Goal: Information Seeking & Learning: Learn about a topic

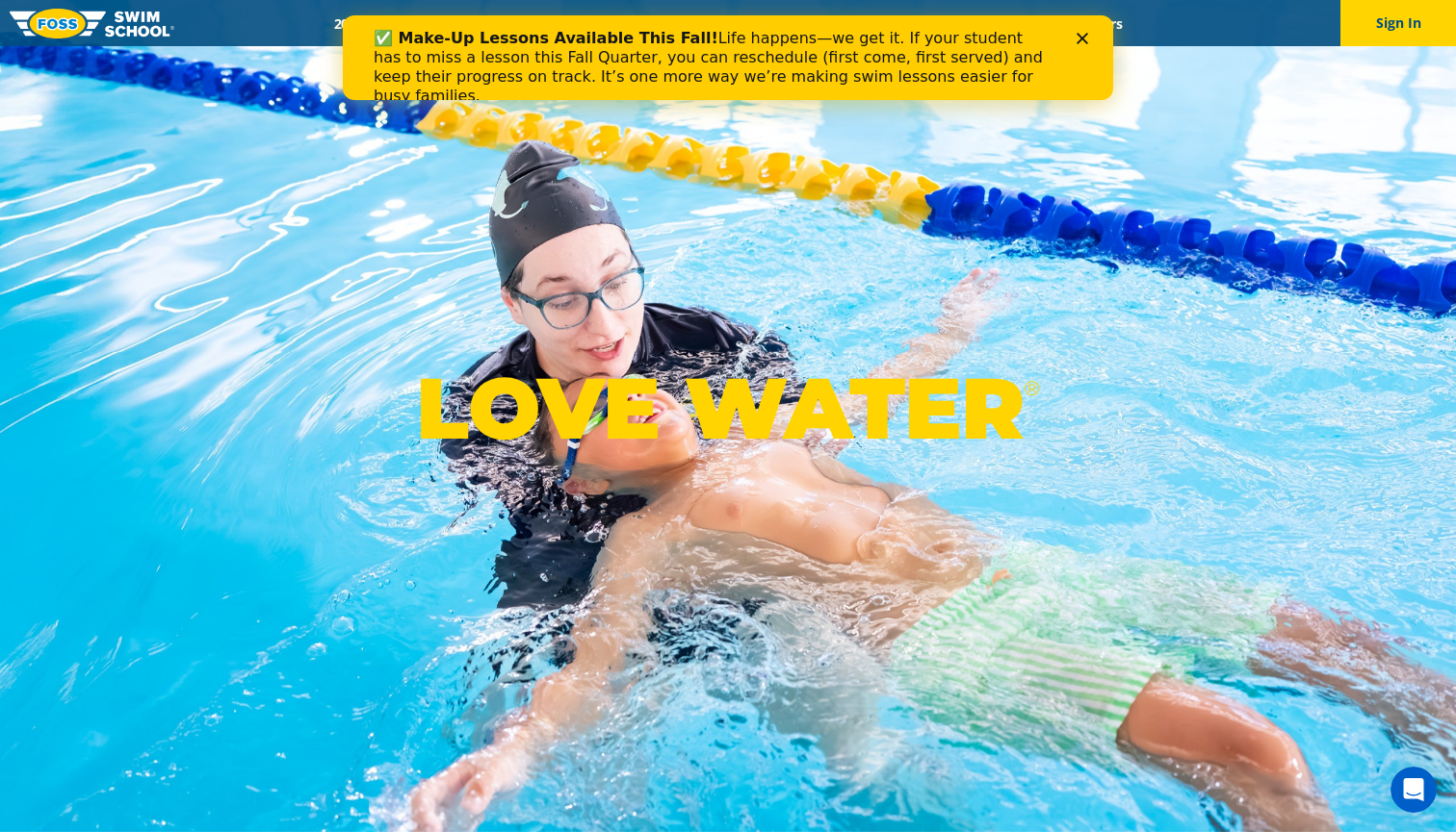
click at [1084, 35] on polygon "Close" at bounding box center [1082, 38] width 12 height 12
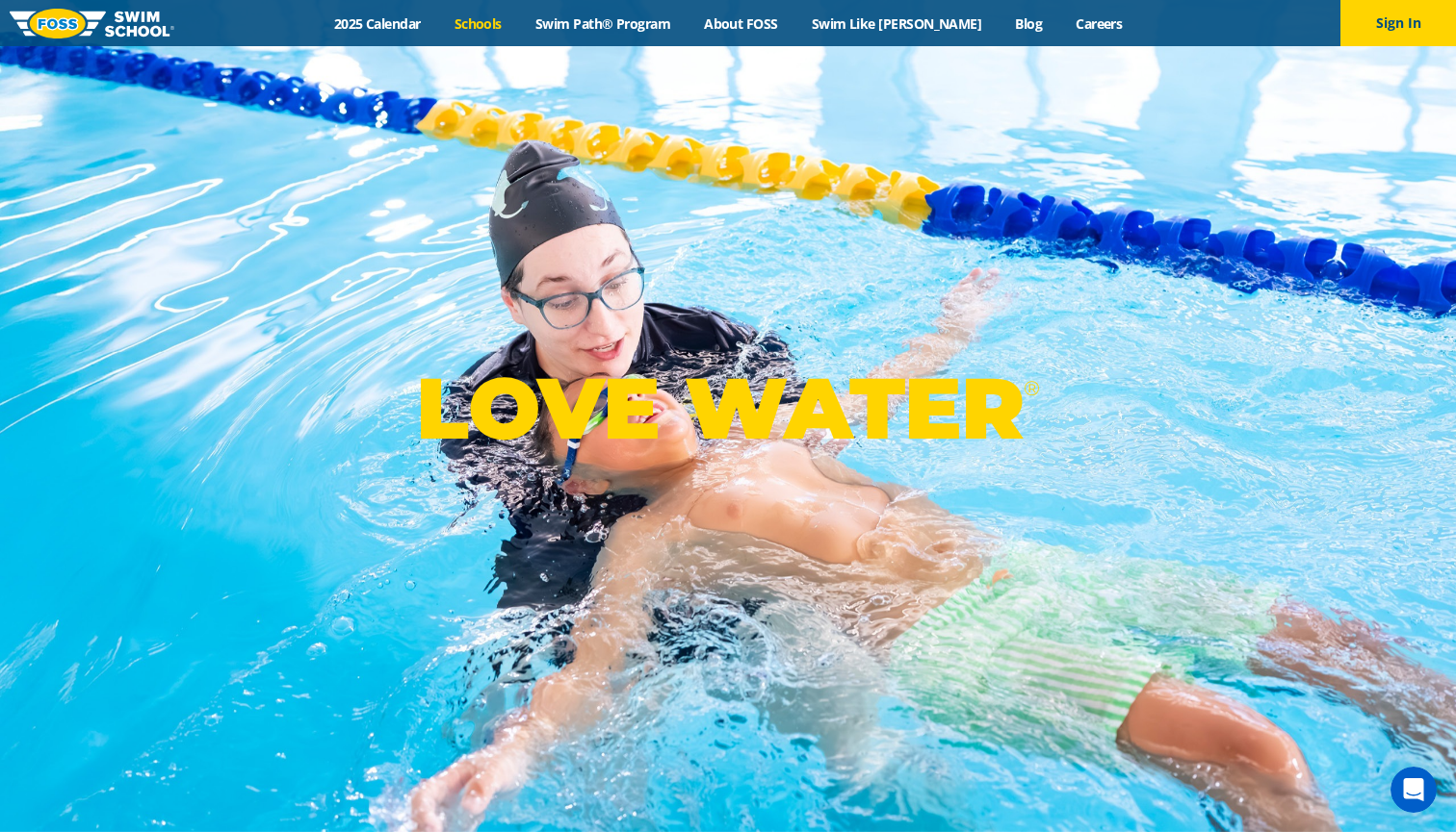
click at [515, 22] on link "Schools" at bounding box center [477, 24] width 80 height 19
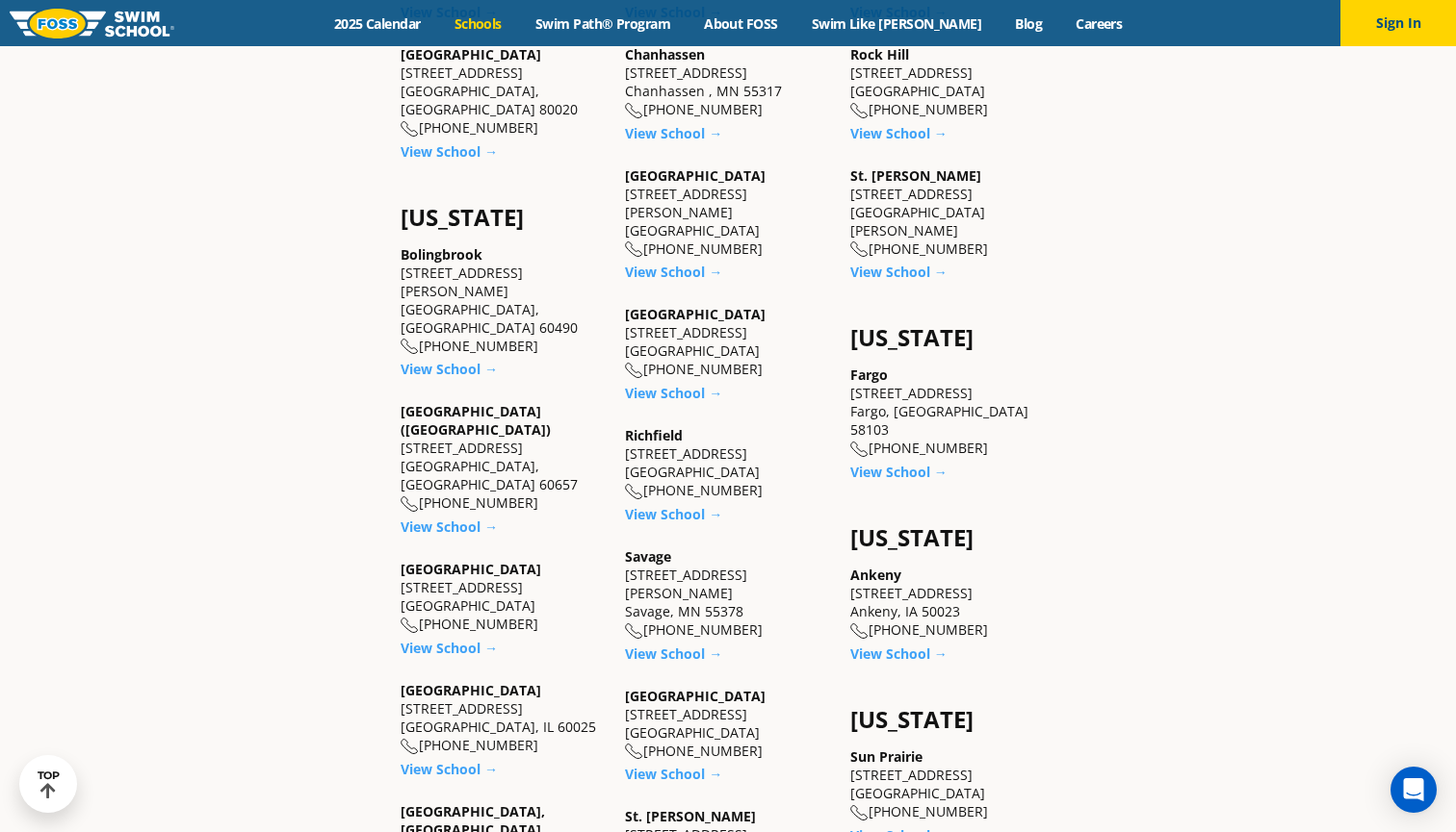
scroll to position [1169, 0]
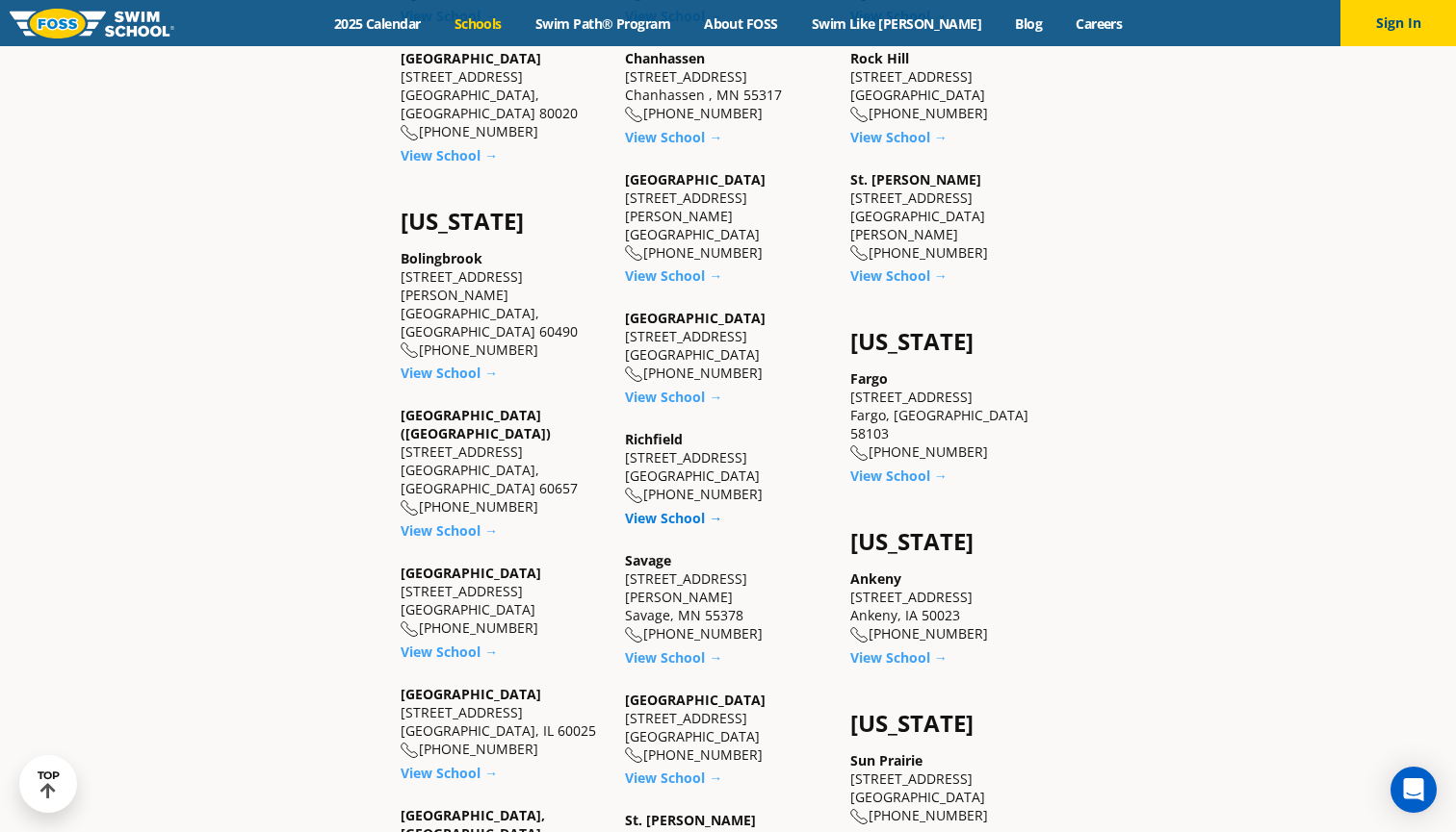
click at [673, 509] on link "View School →" at bounding box center [673, 517] width 97 height 19
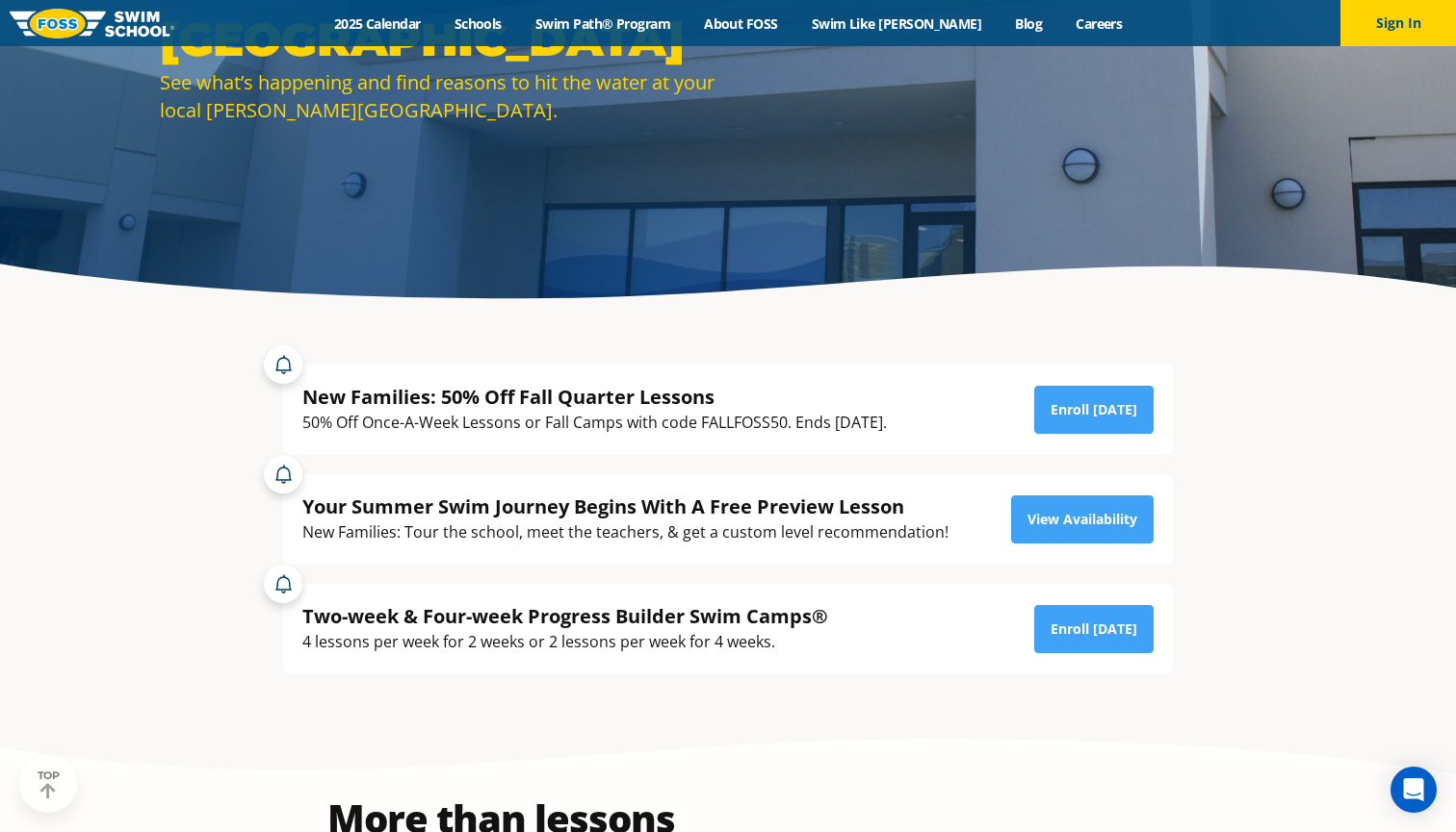
scroll to position [275, 0]
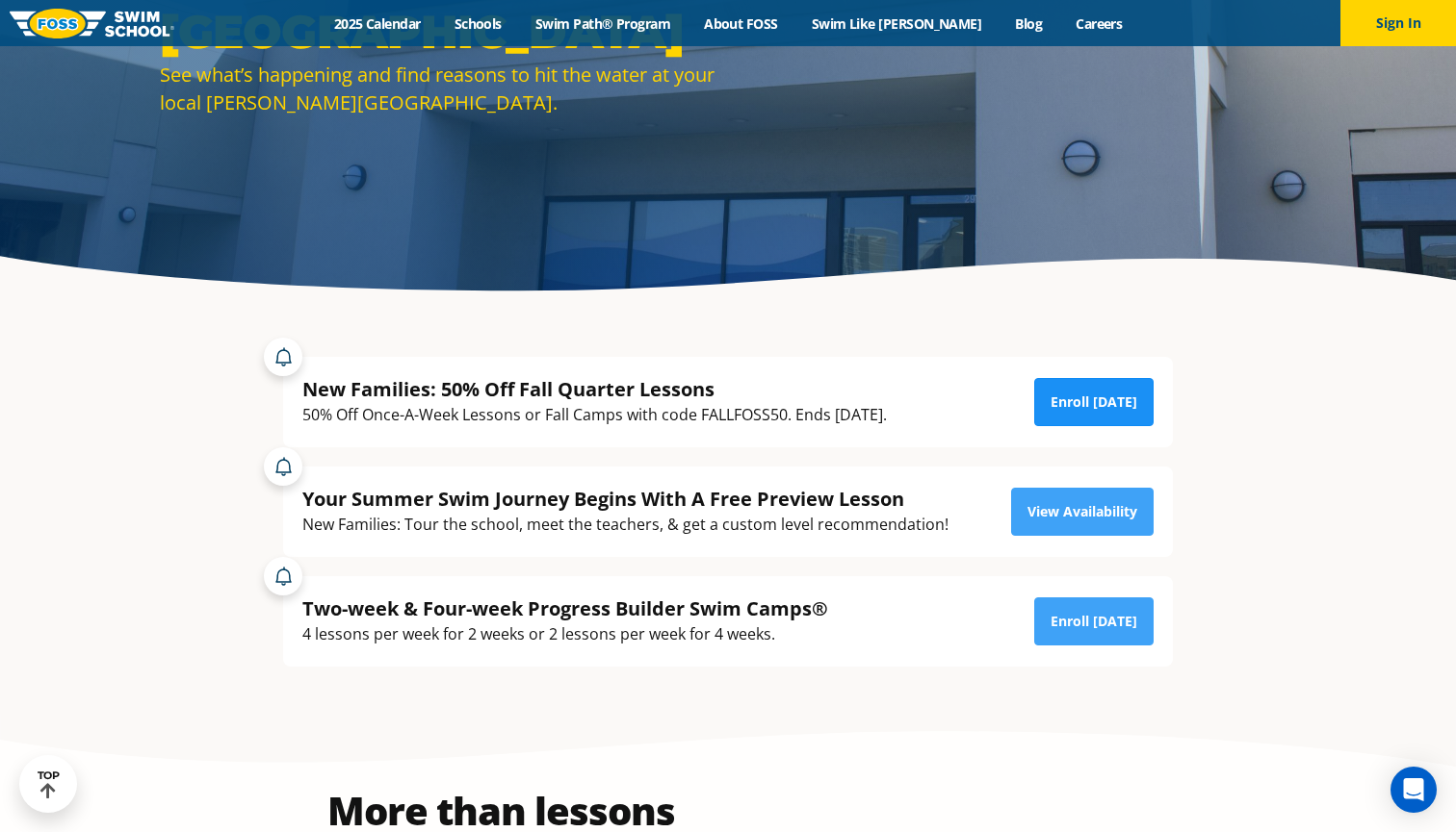
click at [1100, 395] on link "Enroll [DATE]" at bounding box center [1094, 402] width 120 height 48
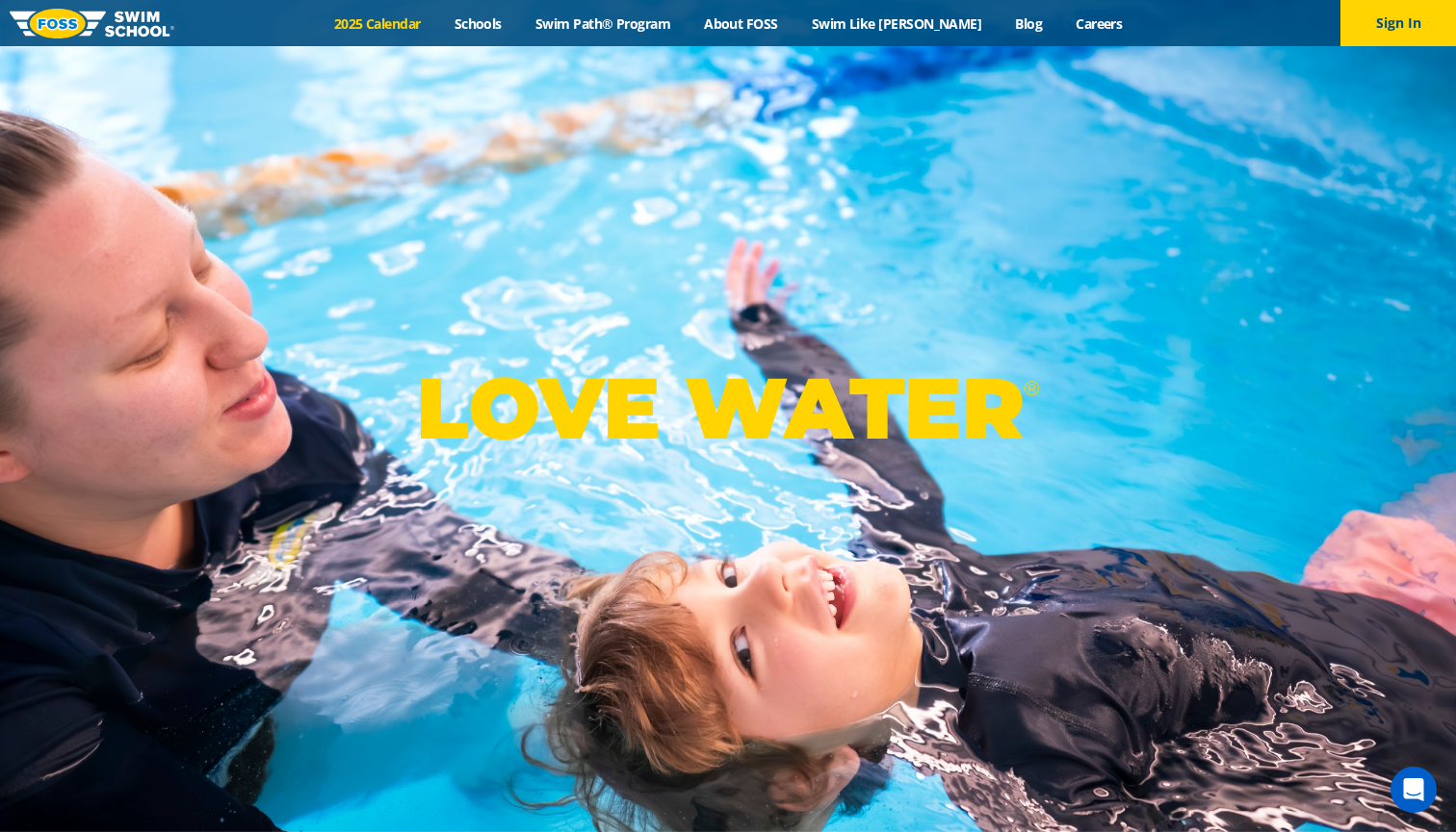
click at [389, 20] on link "2025 Calendar" at bounding box center [377, 24] width 121 height 19
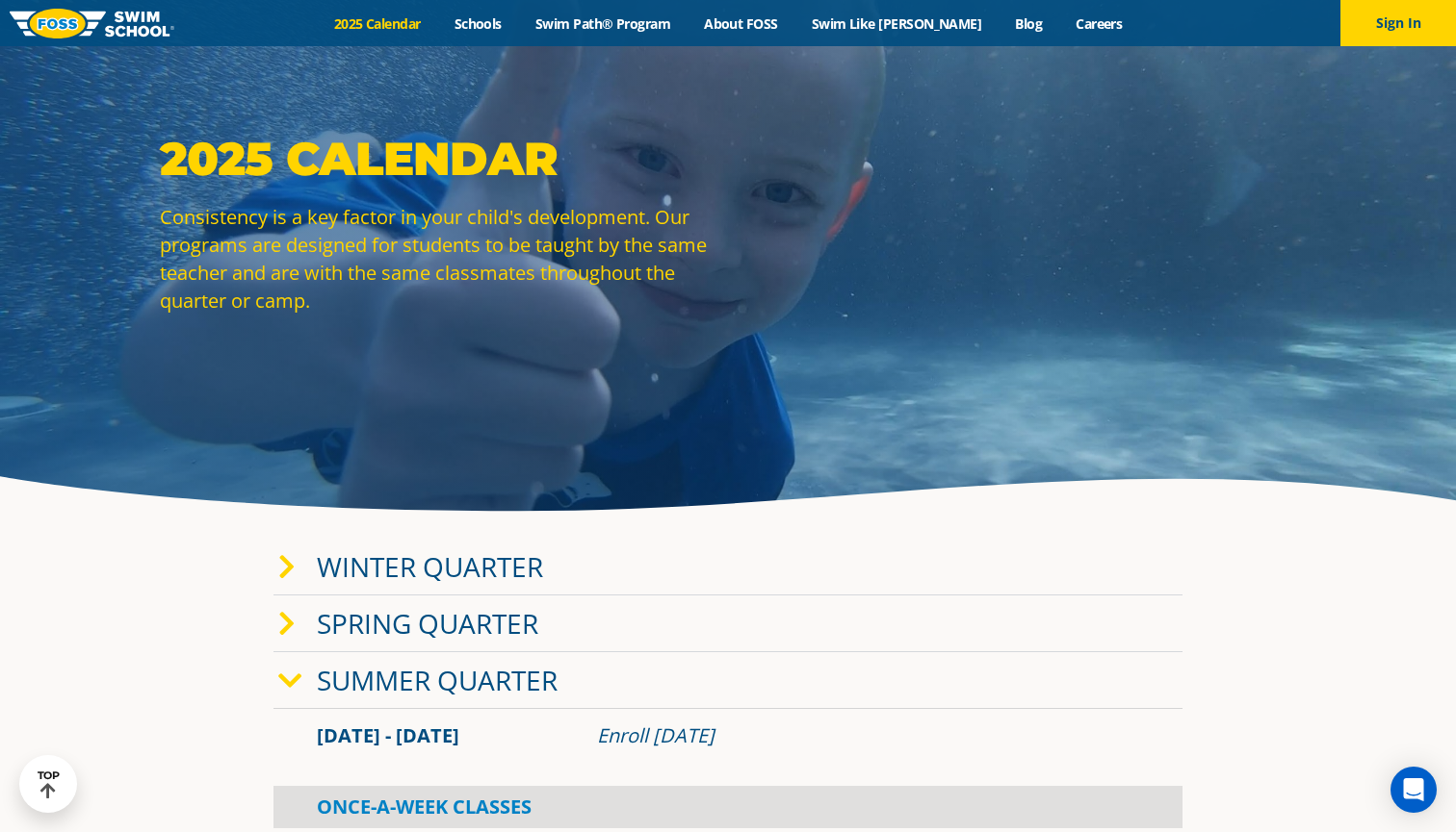
scroll to position [-1, 0]
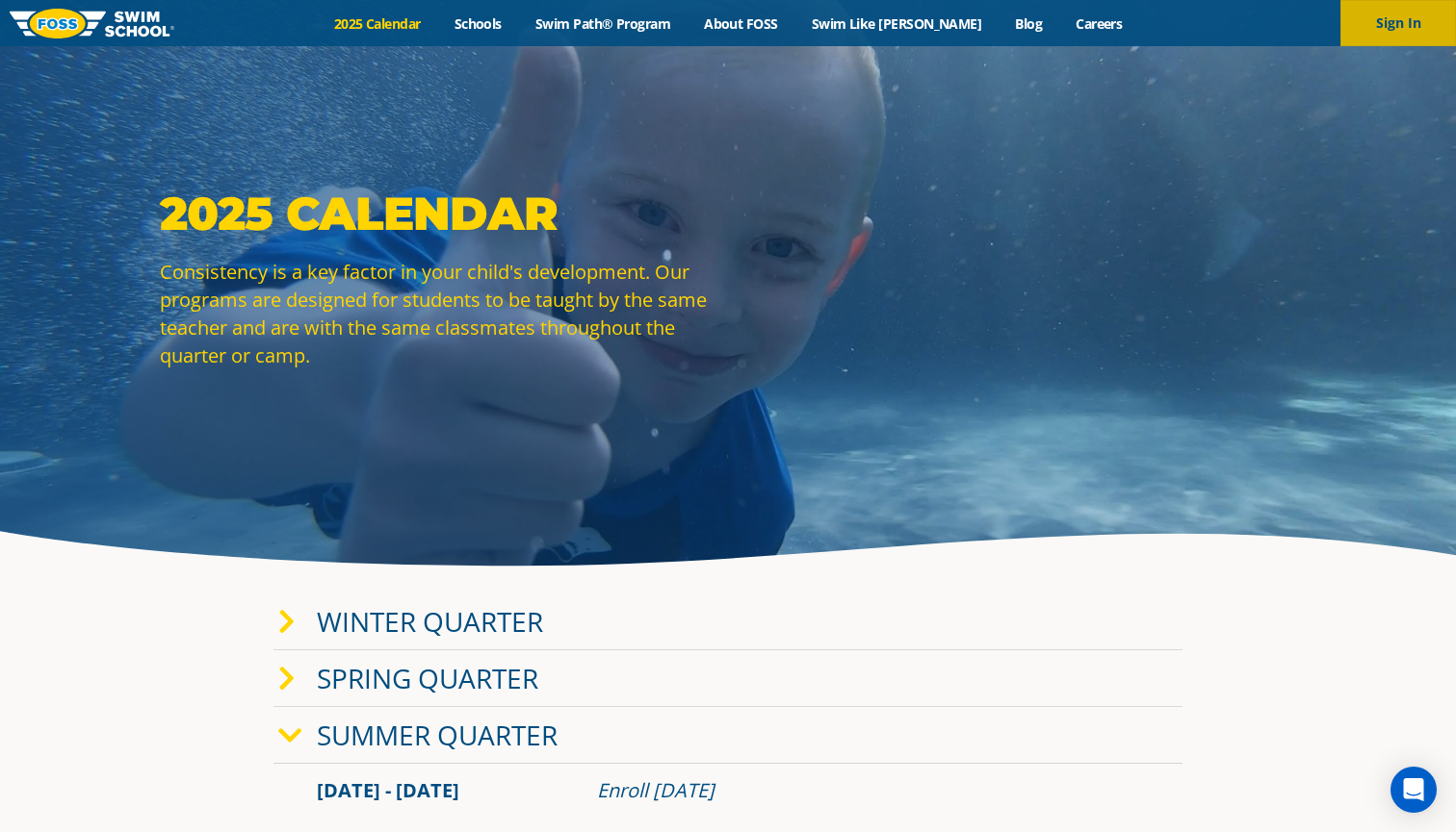
click at [1357, 25] on button "Sign In" at bounding box center [1398, 23] width 116 height 46
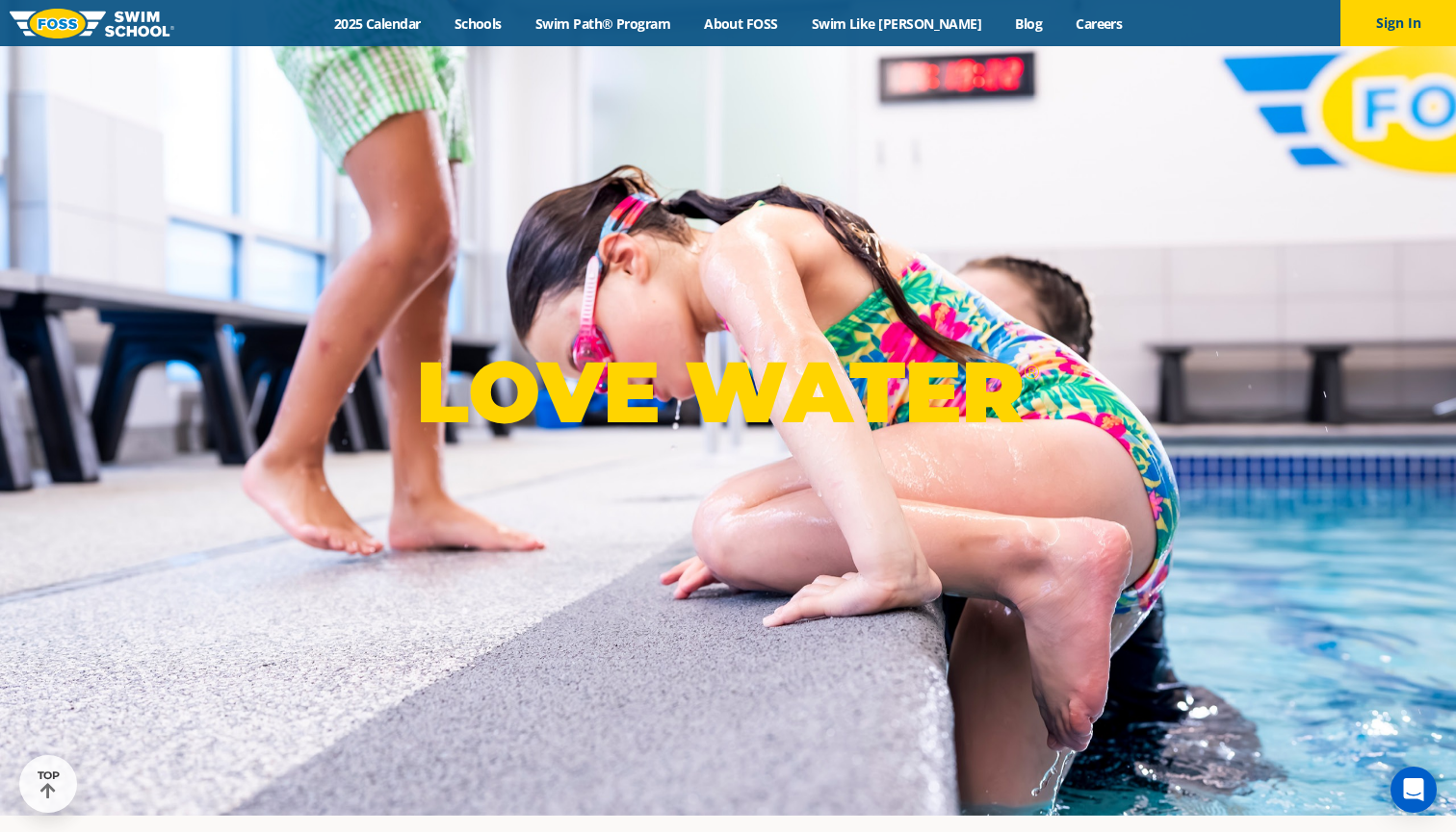
scroll to position [-1, 0]
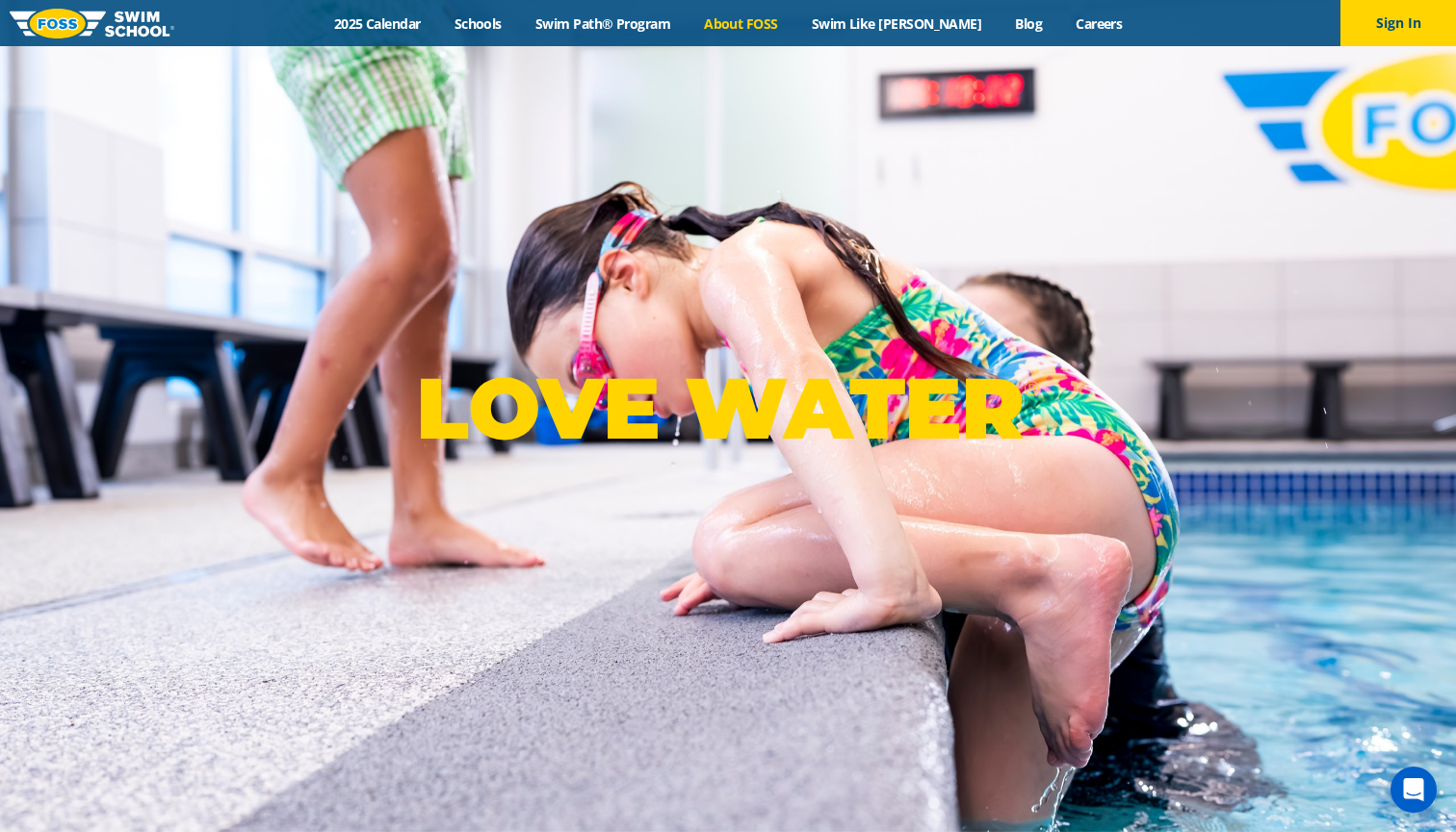
click at [761, 27] on link "About FOSS" at bounding box center [741, 24] width 108 height 19
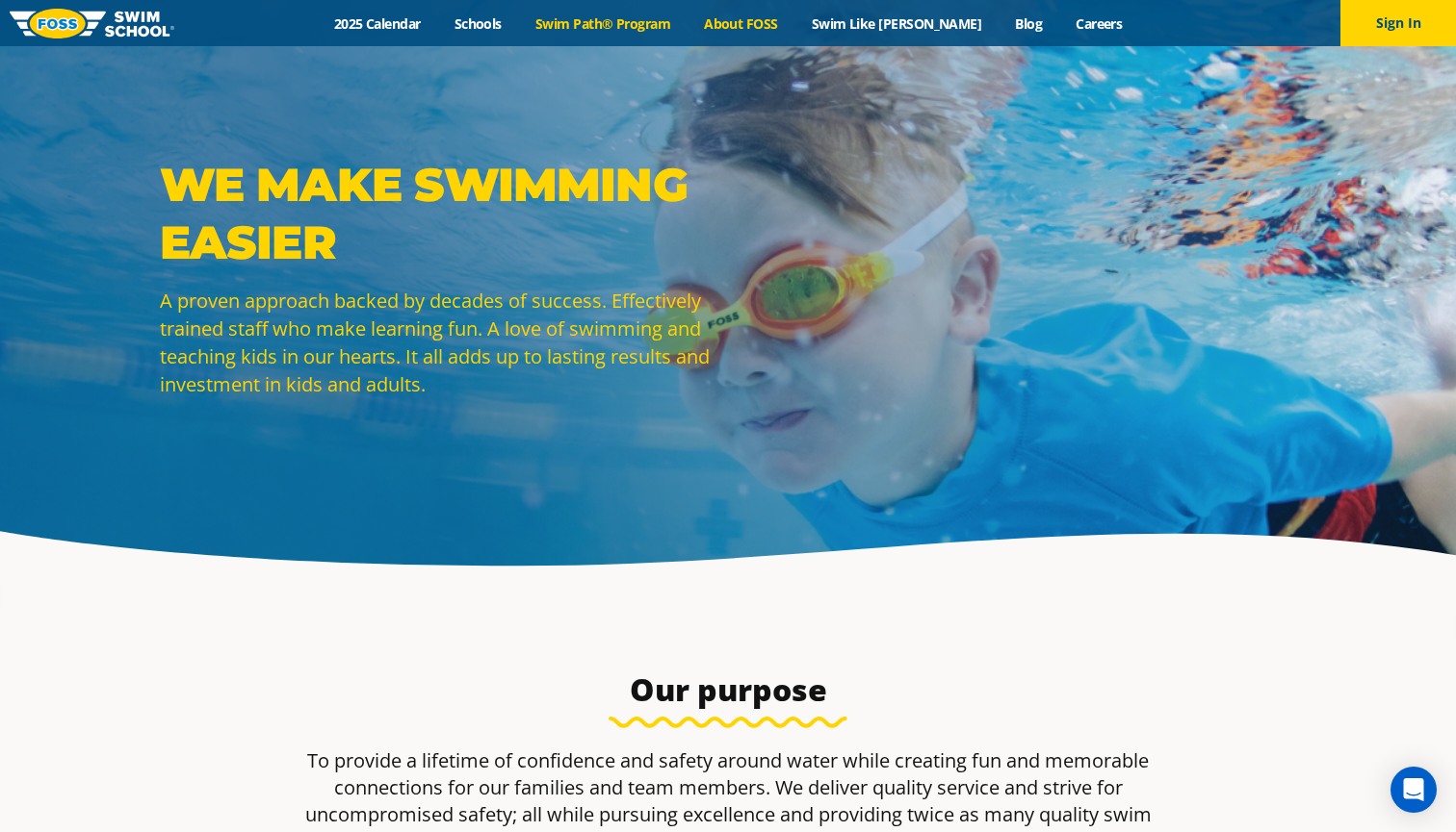
click at [641, 24] on link "Swim Path® Program" at bounding box center [602, 24] width 169 height 19
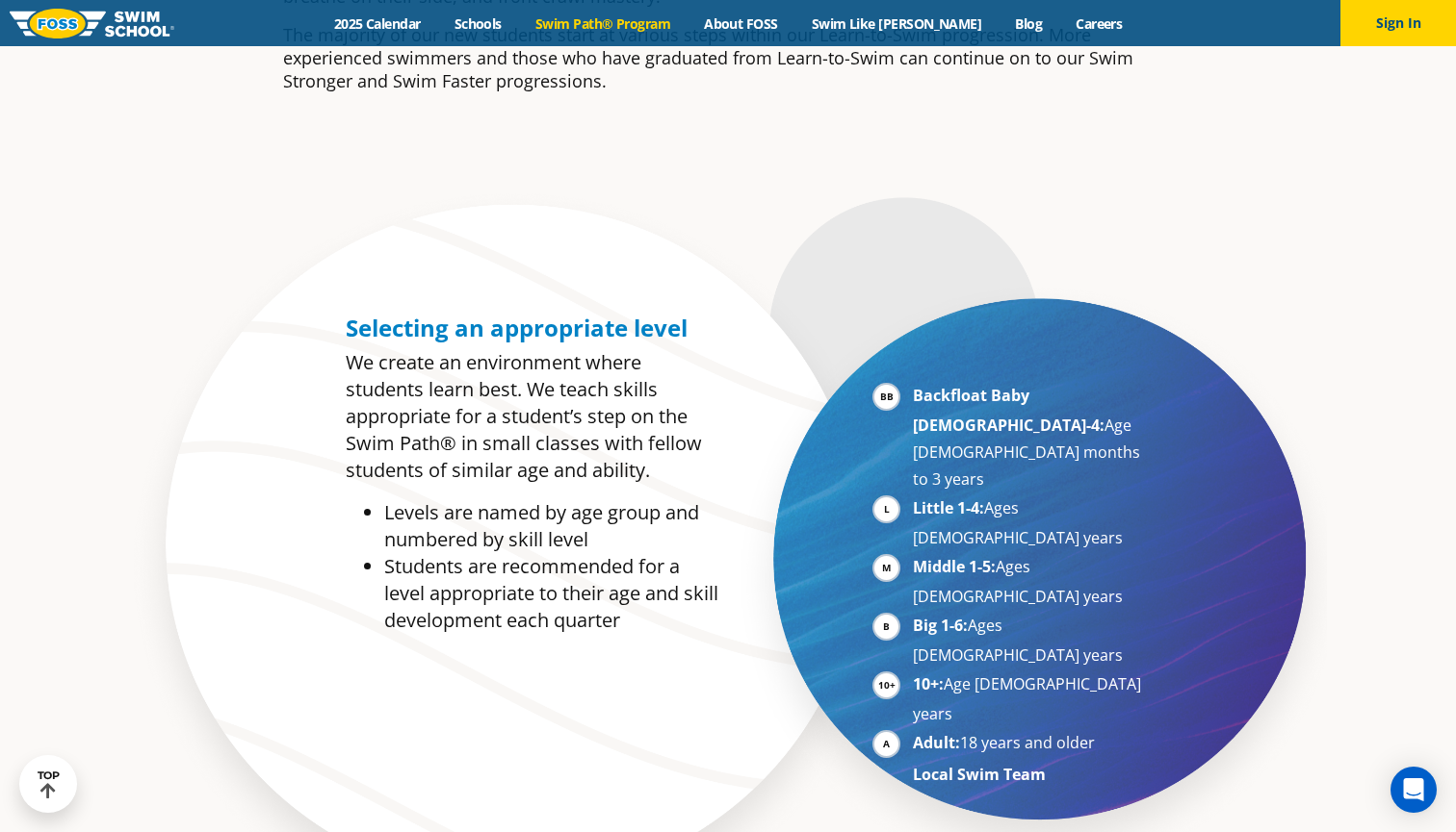
scroll to position [873, 0]
